Goal: Find contact information: Obtain details needed to contact an individual or organization

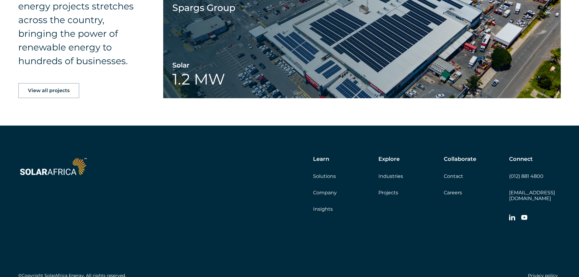
scroll to position [984, 0]
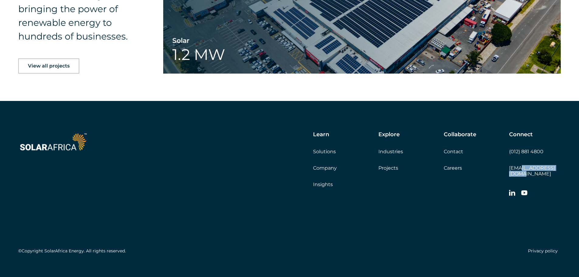
drag, startPoint x: 562, startPoint y: 165, endPoint x: 520, endPoint y: 169, distance: 41.8
click at [520, 169] on div "Learn Solutions Company Insights Explore Industries Projects Collaborate Contac…" at bounding box center [289, 194] width 579 height 186
copy link "@[DOMAIN_NAME]"
click at [454, 149] on link "Contact" at bounding box center [453, 152] width 19 height 6
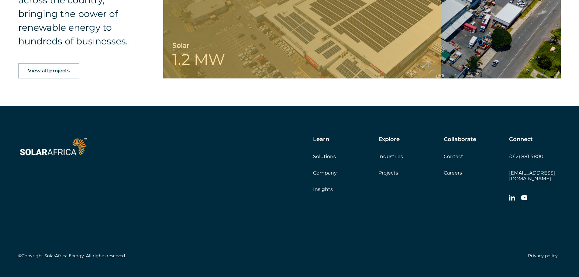
scroll to position [984, 0]
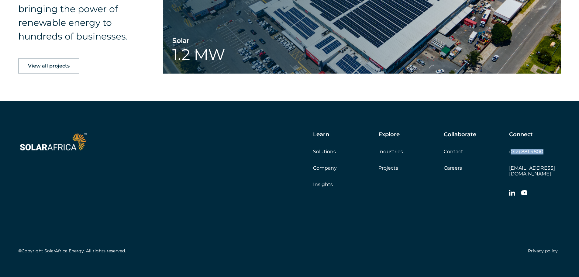
drag, startPoint x: 543, startPoint y: 146, endPoint x: 511, endPoint y: 150, distance: 32.5
click at [511, 150] on div "Connect (012) 881 4800 info@solarafrica.com" at bounding box center [535, 165] width 52 height 68
copy link "012) 881 4800"
drag, startPoint x: 558, startPoint y: 164, endPoint x: 509, endPoint y: 165, distance: 49.0
click at [509, 165] on div "Learn Solutions Company Insights Explore Industries Projects Collaborate Contac…" at bounding box center [289, 194] width 579 height 186
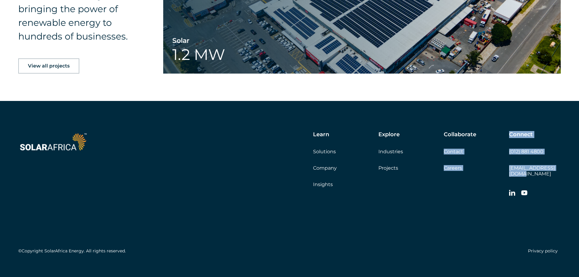
copy div "Contact Careers Get a quote Connect (012) 881 4800 info@solarafrica.com"
click at [501, 170] on div "Learn Solutions Company Insights Explore Industries Projects Collaborate Contac…" at bounding box center [353, 165] width 418 height 68
drag, startPoint x: 504, startPoint y: 165, endPoint x: 564, endPoint y: 165, distance: 59.6
click at [564, 165] on div "Learn Solutions Company Insights Explore Industries Projects Collaborate Contac…" at bounding box center [289, 194] width 579 height 186
click at [559, 170] on div "Connect (012) 881 4800 info@solarafrica.com" at bounding box center [535, 165] width 52 height 68
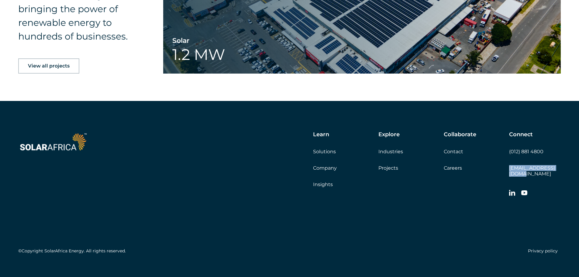
drag, startPoint x: 563, startPoint y: 161, endPoint x: 509, endPoint y: 166, distance: 53.7
click at [509, 166] on div "Learn Solutions Company Insights Explore Industries Projects Collaborate Contac…" at bounding box center [289, 194] width 579 height 186
copy link "[EMAIL_ADDRESS][DOMAIN_NAME]"
